Goal: Transaction & Acquisition: Book appointment/travel/reservation

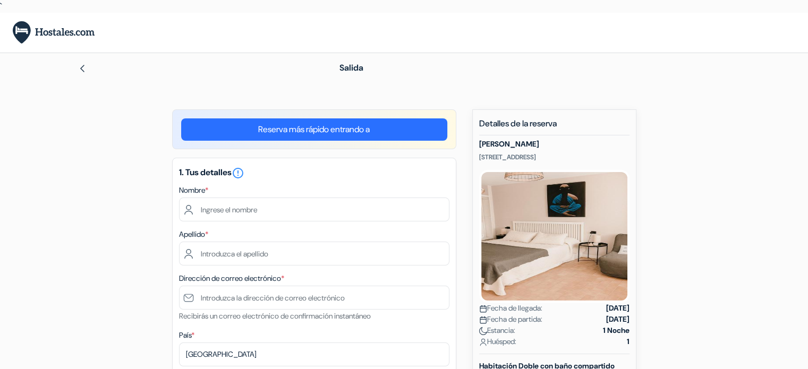
click at [512, 59] on div "Salida" at bounding box center [404, 68] width 701 height 30
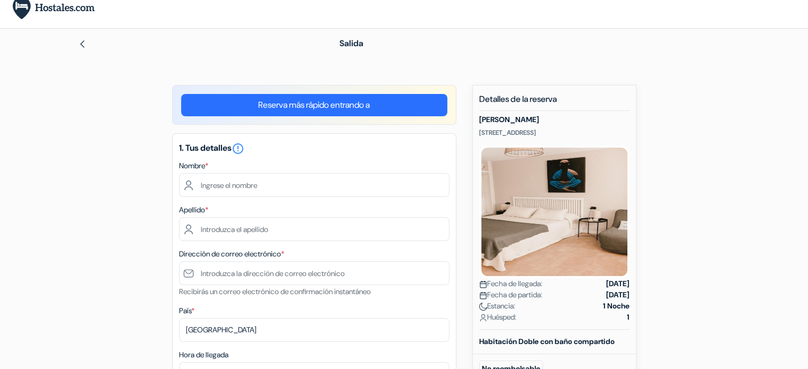
scroll to position [29, 0]
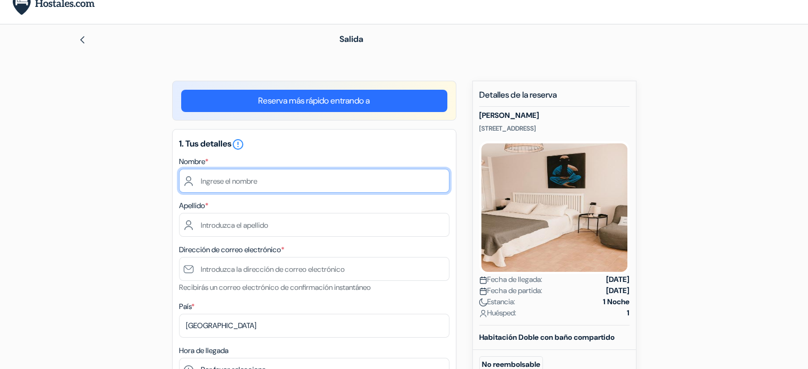
click at [321, 191] on input "text" at bounding box center [314, 181] width 270 height 24
type input "[PERSON_NAME]"
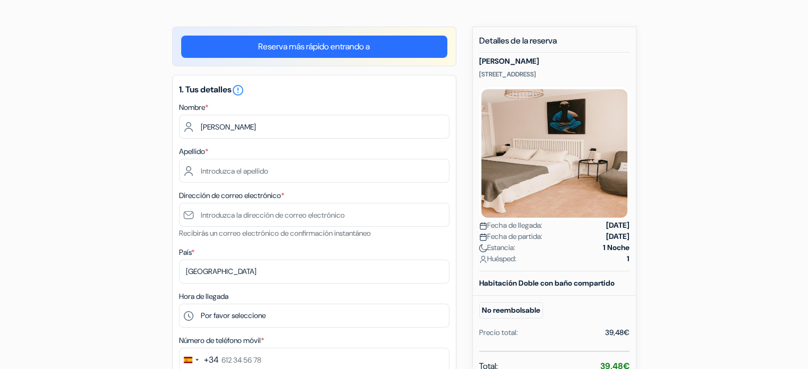
scroll to position [82, 0]
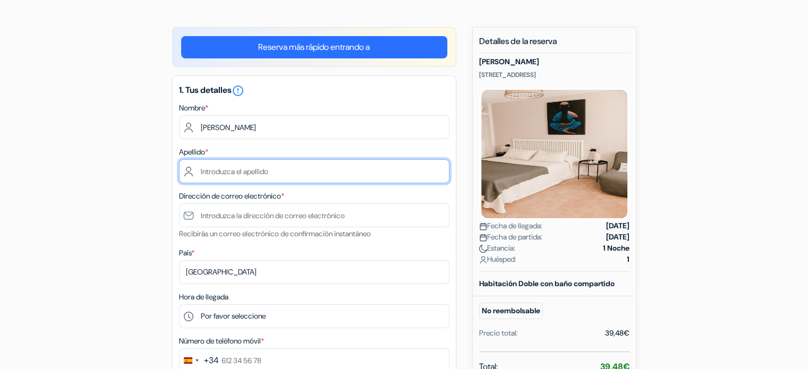
click at [266, 177] on input "text" at bounding box center [314, 171] width 270 height 24
type input "[PERSON_NAME]"
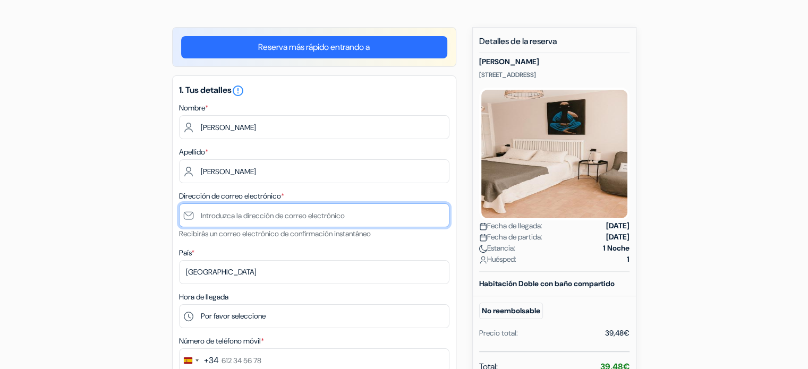
click at [215, 216] on input "text" at bounding box center [314, 215] width 270 height 24
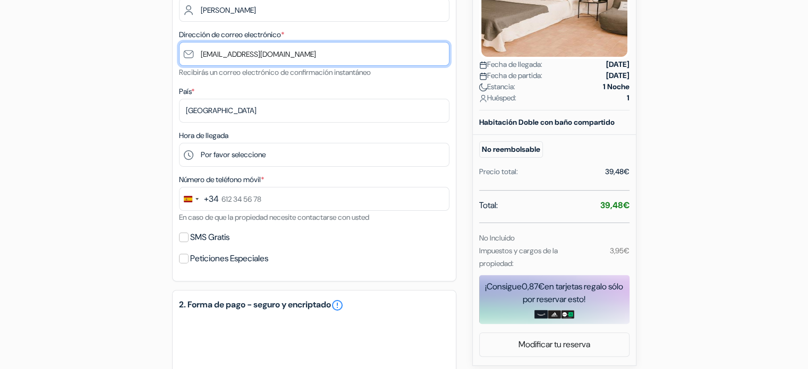
type input "[EMAIL_ADDRESS][DOMAIN_NAME]"
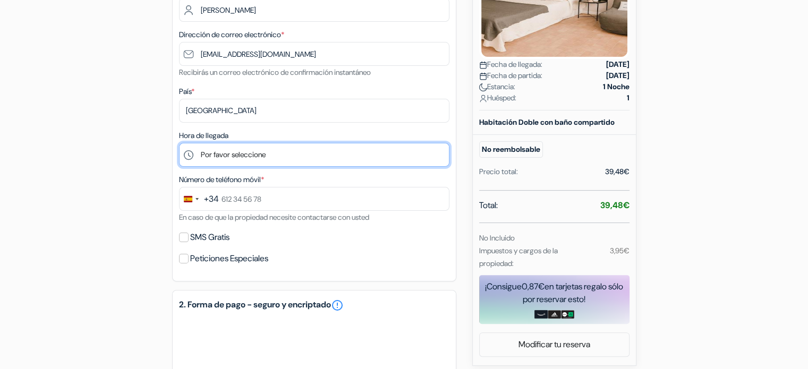
click at [272, 153] on select "Por favor seleccione 12:00 13:00 14:00 15:00 16:00 17:00 18:00 19:00 20:00" at bounding box center [314, 155] width 270 height 24
select select "14"
click at [179, 143] on select "Por favor seleccione 12:00 13:00 14:00 15:00 16:00 17:00 18:00 19:00 20:00" at bounding box center [314, 155] width 270 height 24
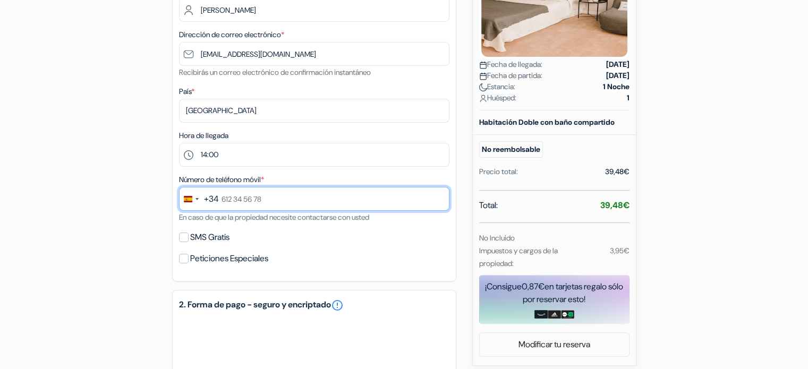
click at [260, 195] on input "text" at bounding box center [314, 199] width 270 height 24
type input "695 18 34 93"
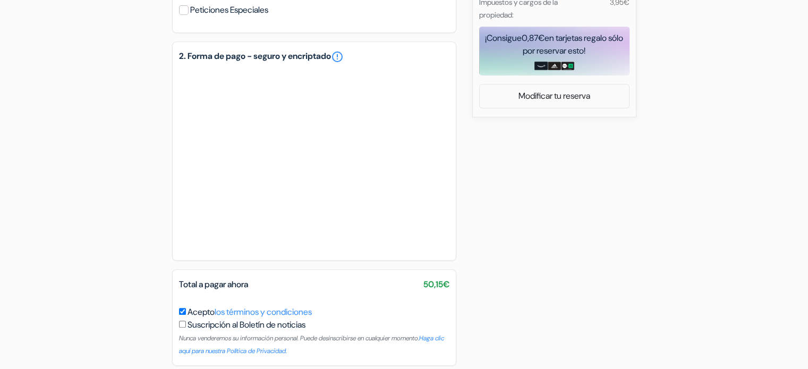
scroll to position [537, 0]
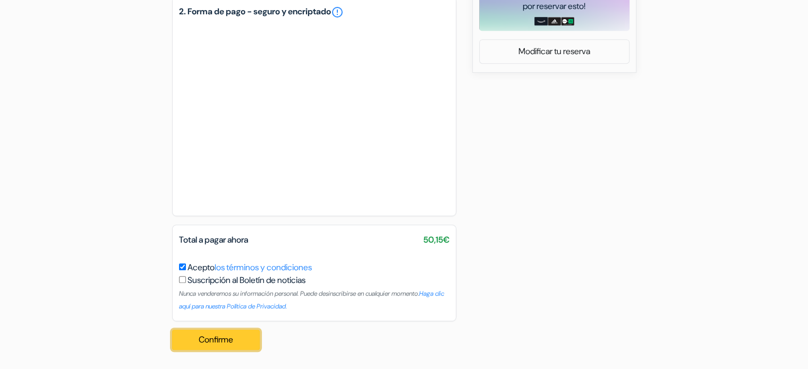
click at [221, 342] on button "Confirme Loading..." at bounding box center [216, 340] width 88 height 20
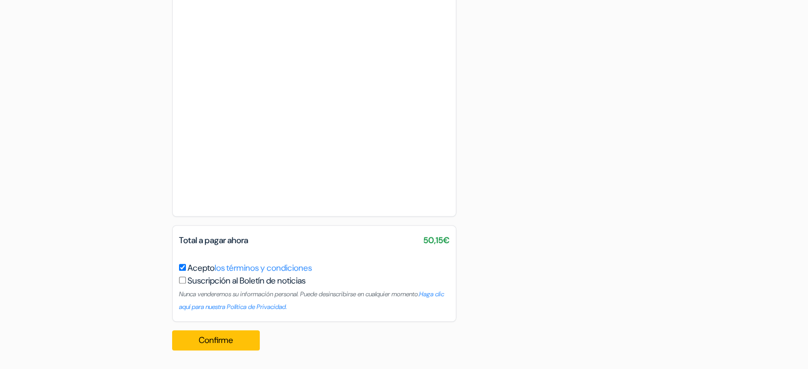
scroll to position [734, 0]
